Goal: Task Accomplishment & Management: Manage account settings

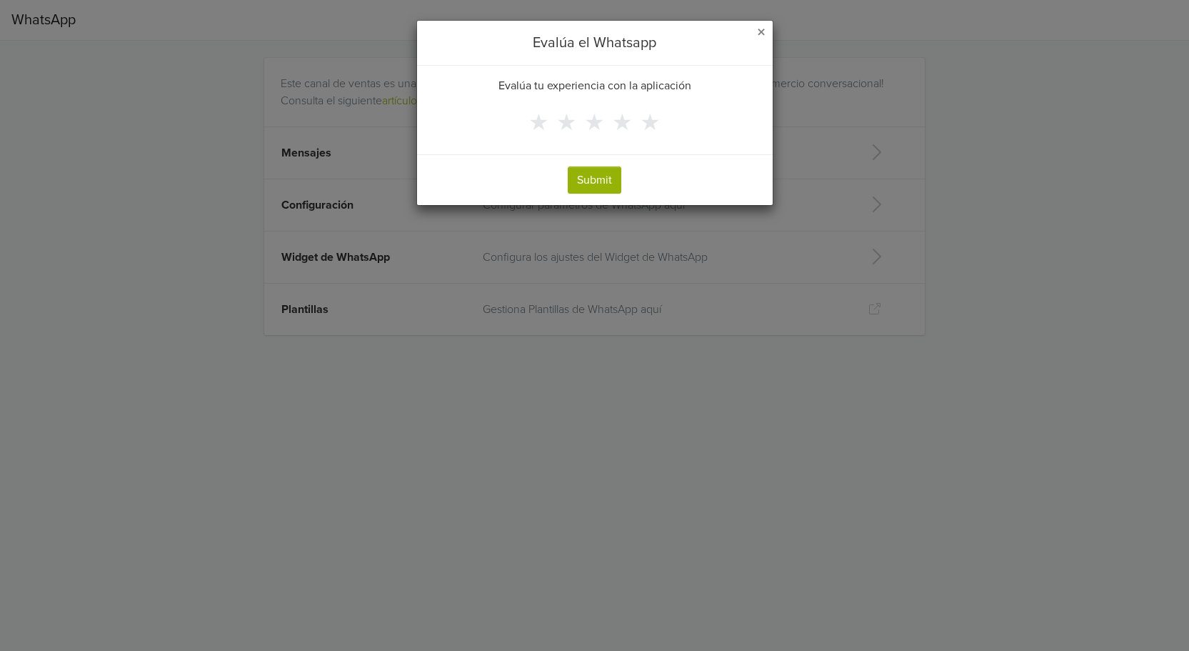
click at [759, 32] on span "×" at bounding box center [761, 32] width 9 height 21
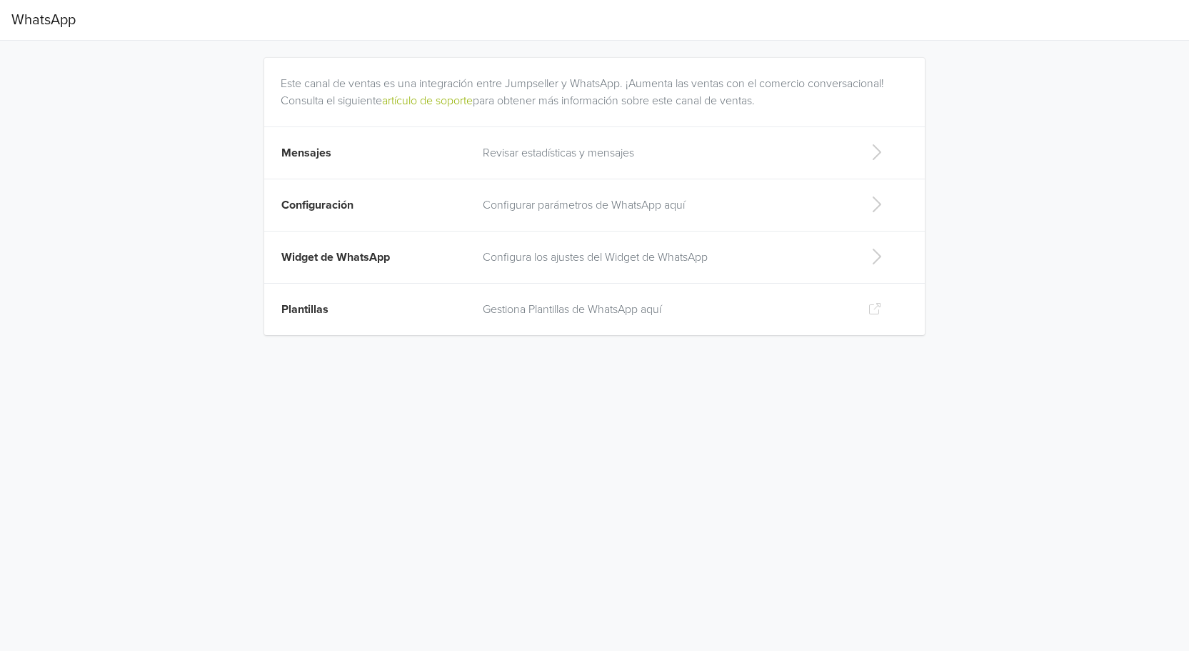
click at [631, 146] on p "Revisar estadísticas y mensajes" at bounding box center [664, 152] width 362 height 17
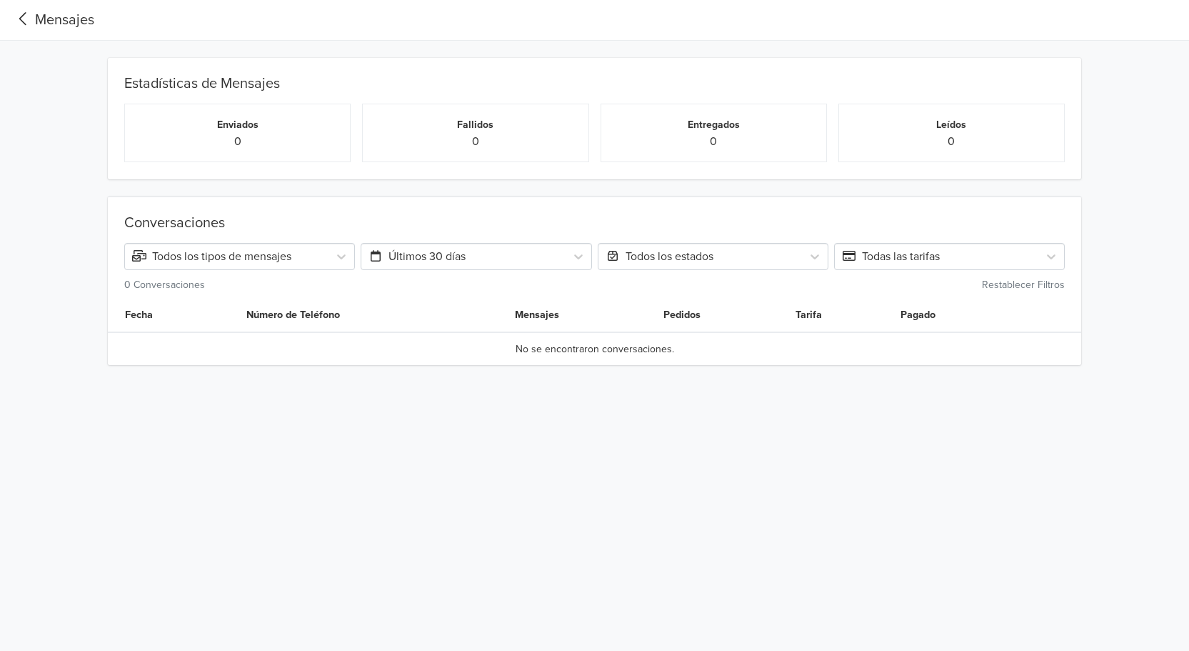
click at [62, 19] on div "Mensajes" at bounding box center [52, 19] width 83 height 21
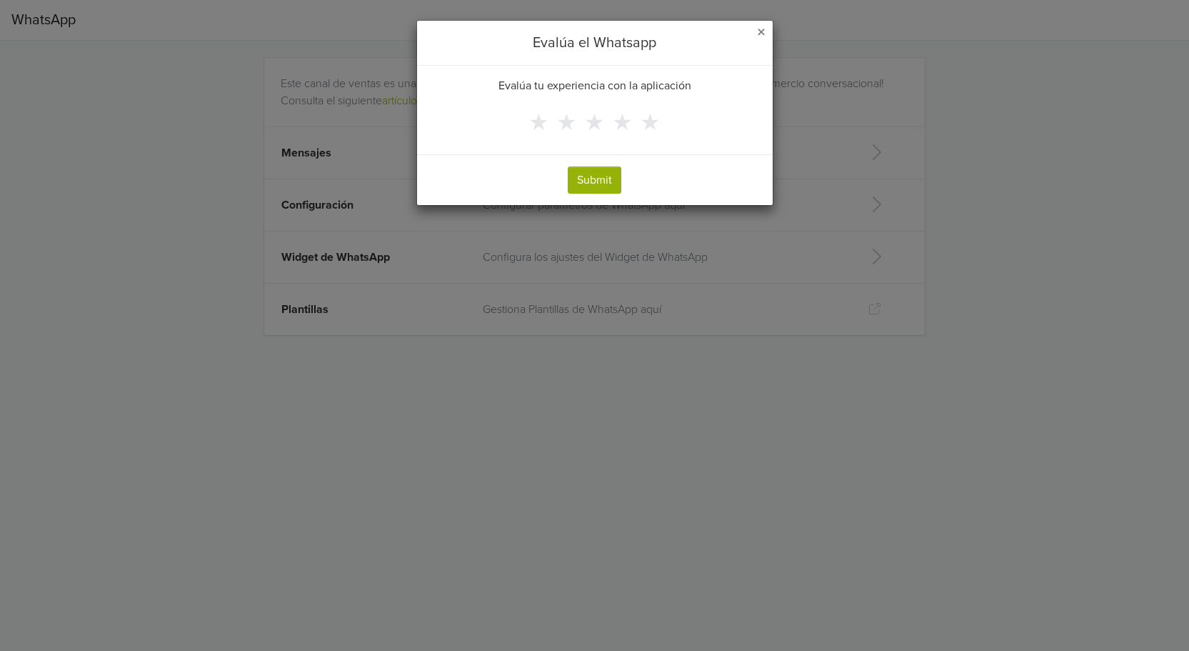
click at [760, 35] on span "×" at bounding box center [761, 32] width 9 height 21
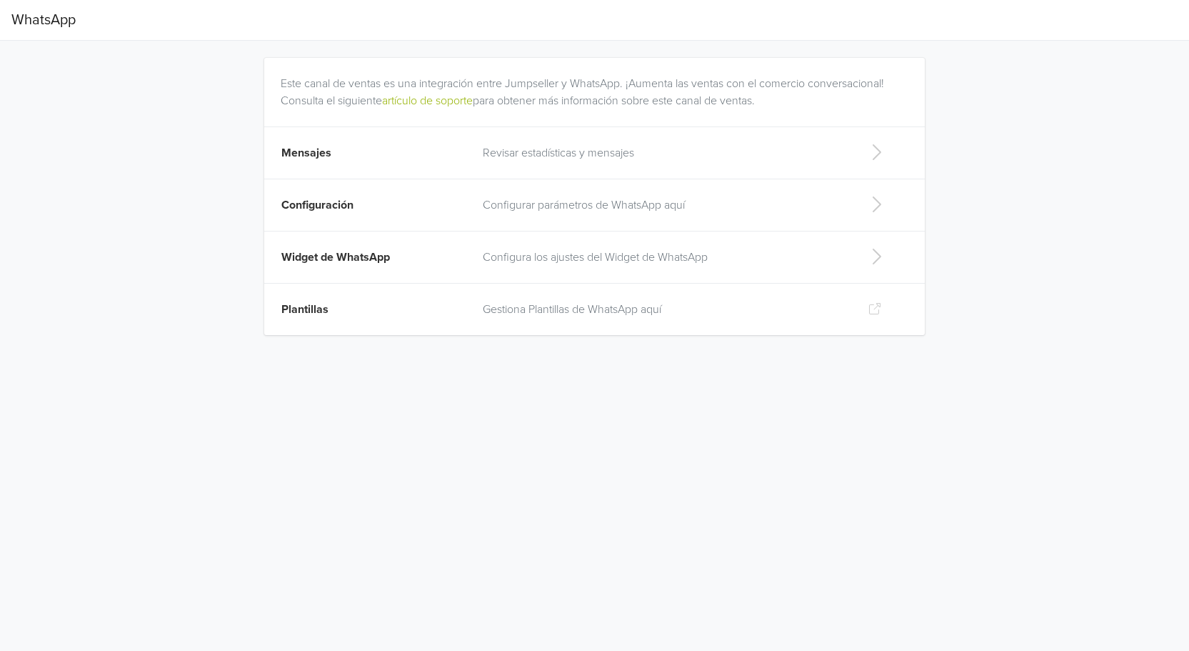
click at [537, 202] on p "Configurar parámetros de WhatsApp aquí" at bounding box center [664, 204] width 362 height 17
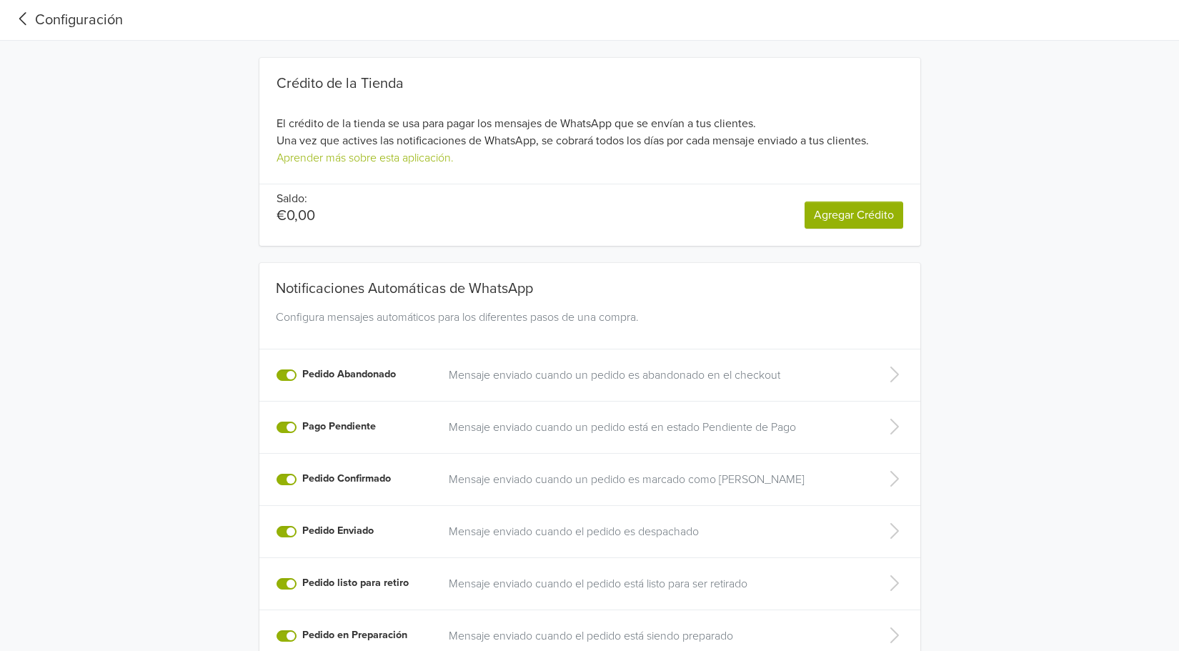
click at [74, 25] on div "Configuración" at bounding box center [66, 19] width 111 height 21
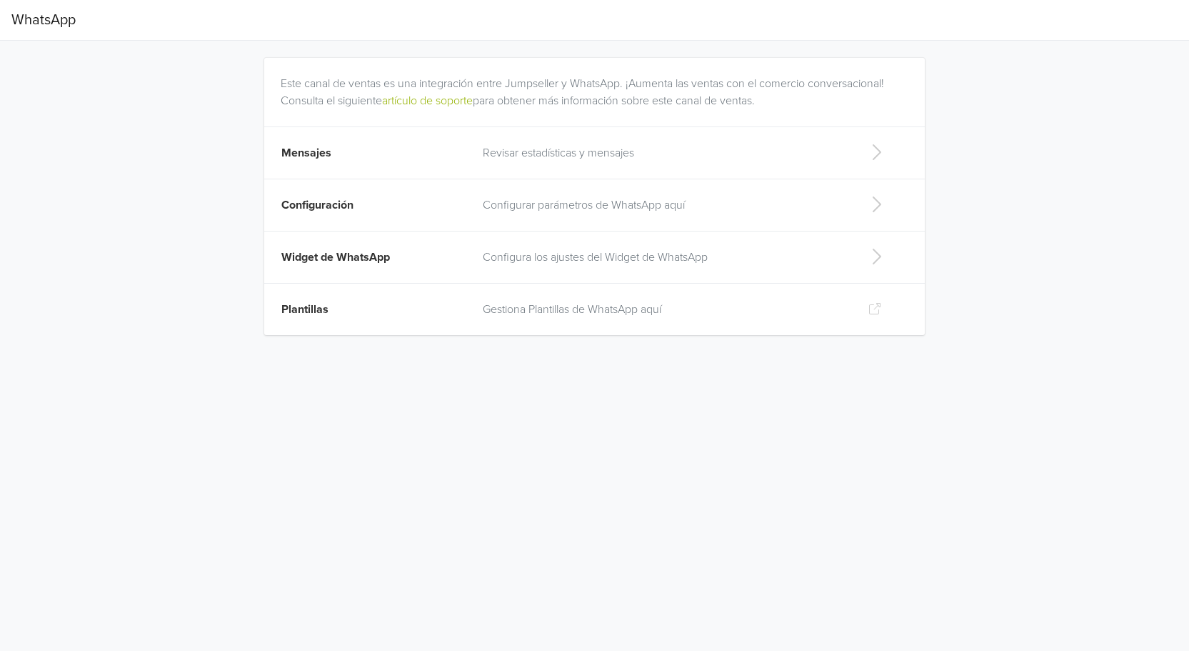
click at [511, 259] on p "Configura los ajustes del Widget de WhatsApp" at bounding box center [664, 257] width 362 height 17
select select "rb"
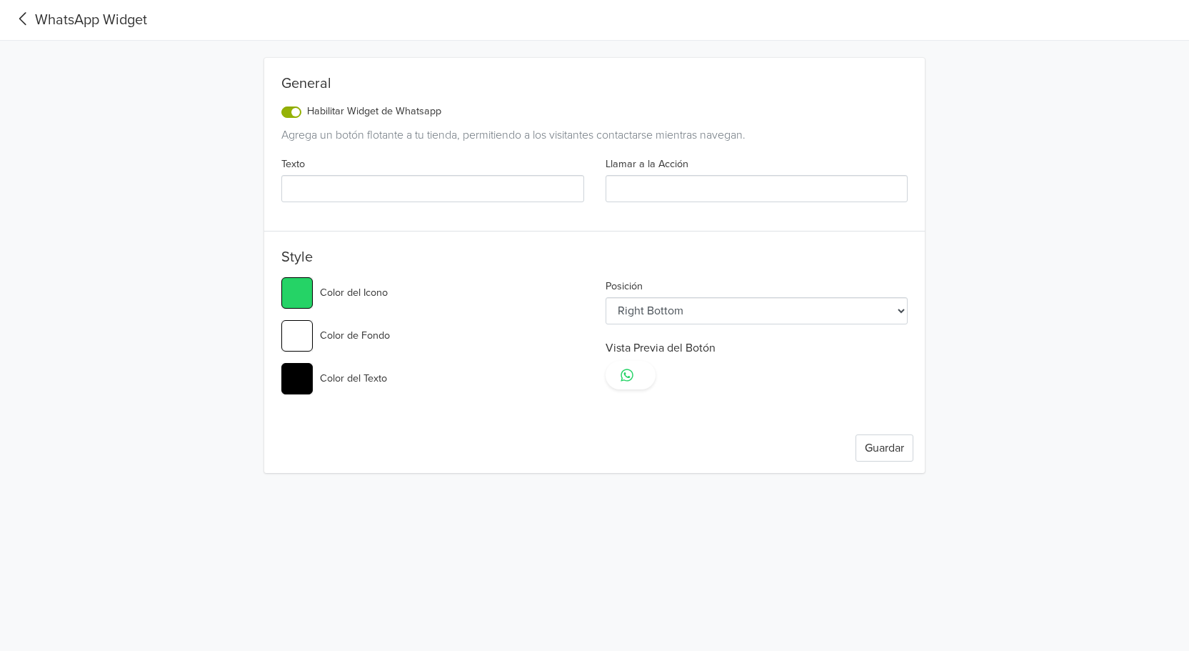
type input "¡Hola! Gracias por contactar con Cómix Extremos, tu tienda online de confianza.…"
type input "¡Escríbenos!"
type input "#25d366"
drag, startPoint x: 288, startPoint y: 185, endPoint x: 650, endPoint y: 194, distance: 362.3
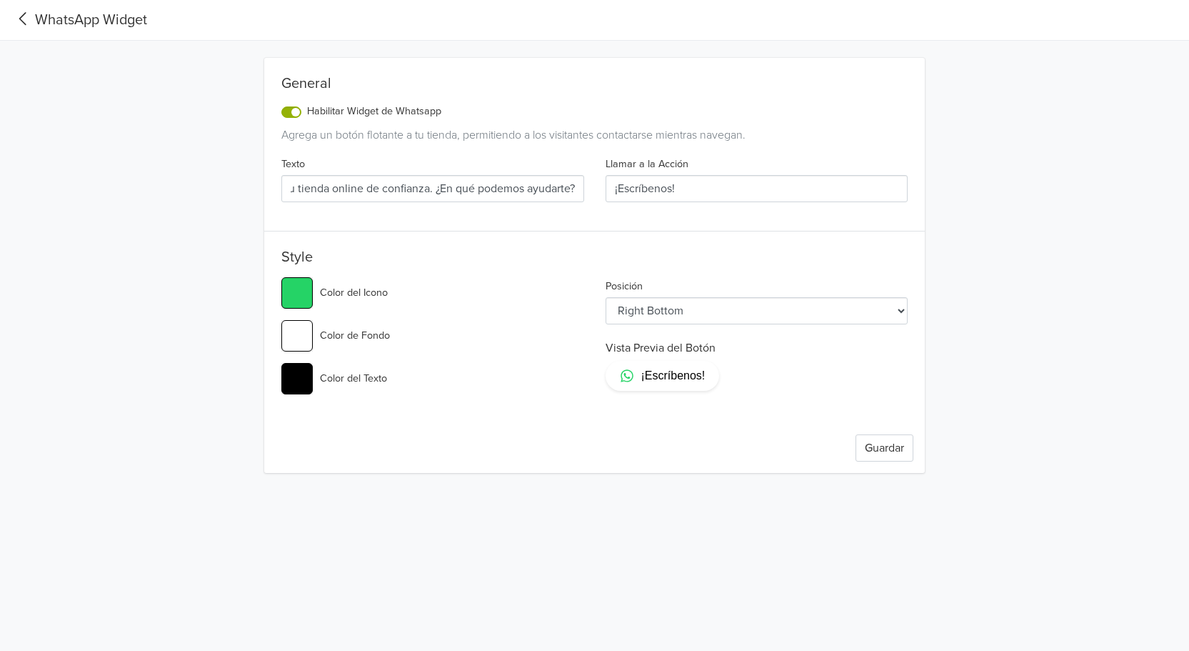
click at [650, 194] on div "Texto ¡Hola! Gracias por contactar con Cómix Extremos, tu tienda online de conf…" at bounding box center [595, 184] width 648 height 59
type input "#25d366"
click at [867, 453] on button "Guardar" at bounding box center [885, 447] width 58 height 27
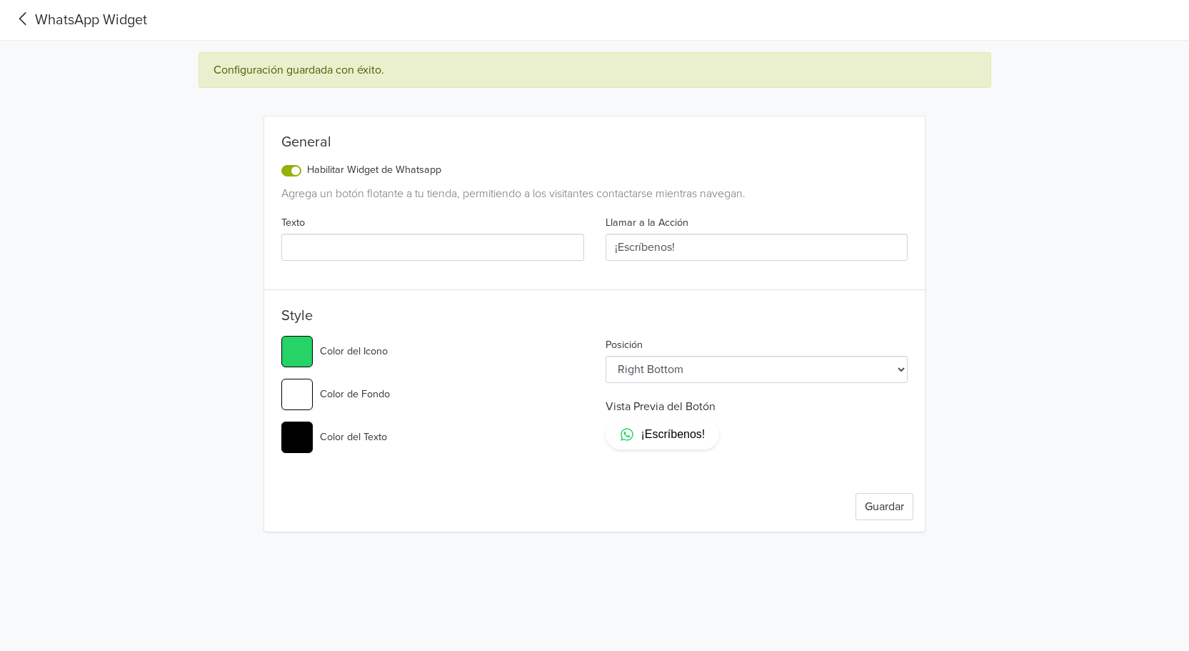
type input "#25d366"
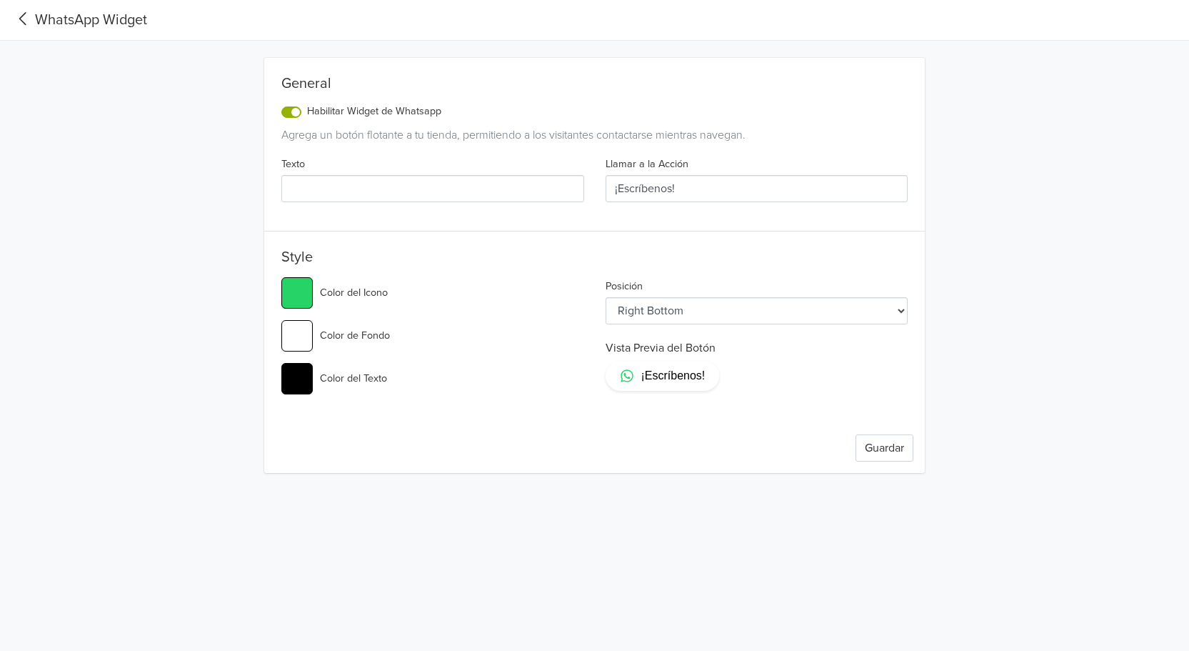
click at [106, 20] on div "WhatsApp Widget" at bounding box center [79, 19] width 136 height 21
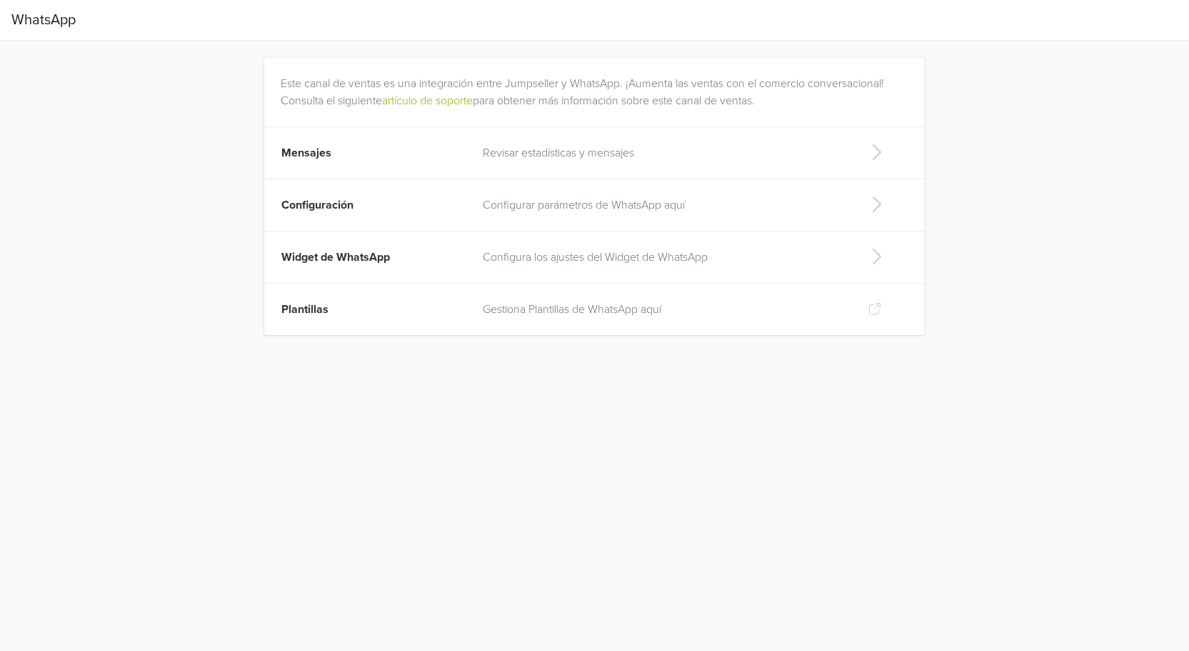
click at [599, 304] on p "Gestiona Plantillas de WhatsApp aquí" at bounding box center [664, 309] width 362 height 17
